Goal: Task Accomplishment & Management: Use online tool/utility

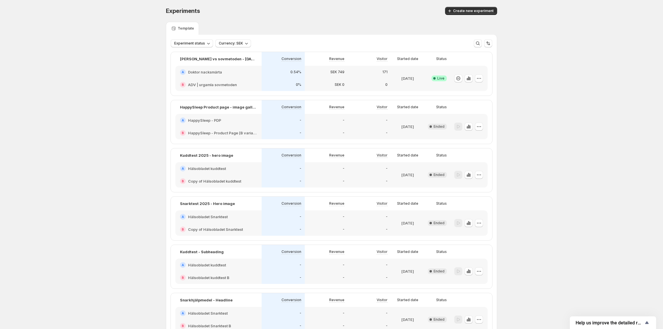
click at [352, 77] on div "171" at bounding box center [369, 72] width 43 height 13
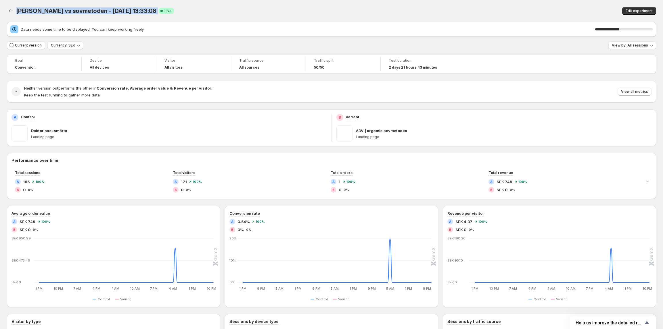
drag, startPoint x: 16, startPoint y: 11, endPoint x: 136, endPoint y: 9, distance: 119.3
click at [136, 9] on div "dr nacke vs sovmetoden - Oct 10, 13:33:08 Success Complete Live" at bounding box center [205, 11] width 378 height 8
copy div "dr nacke vs sovmetoden - Oct 10, 13:33:08 Success Complete"
click at [641, 9] on span "Edit experiment" at bounding box center [638, 11] width 27 height 5
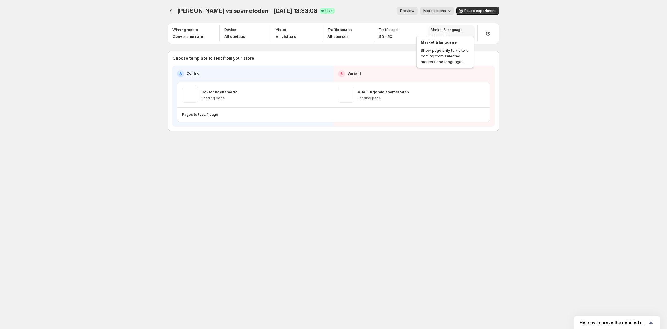
click at [455, 32] on p "Market & language" at bounding box center [446, 30] width 32 height 5
click at [455, 30] on p "Market & language" at bounding box center [446, 30] width 32 height 5
click at [442, 13] on span "More actions" at bounding box center [434, 11] width 22 height 5
click at [445, 24] on span "View analytic" at bounding box center [445, 23] width 24 height 5
